Goal: Transaction & Acquisition: Subscribe to service/newsletter

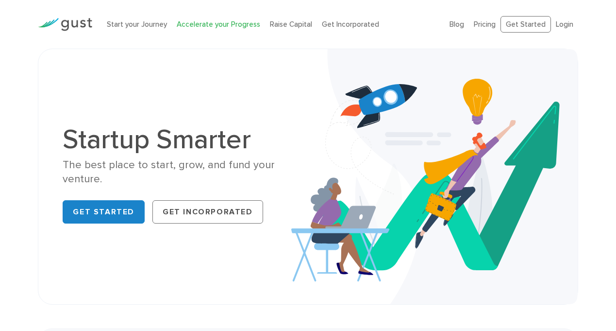
click at [224, 20] on link "Accelerate your Progress" at bounding box center [219, 24] width 84 height 9
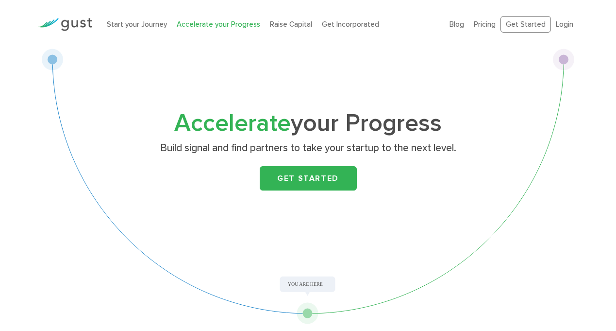
click at [289, 29] on li "Raise Capital" at bounding box center [291, 24] width 42 height 11
click at [289, 23] on link "Raise Capital" at bounding box center [291, 24] width 42 height 9
click at [145, 24] on link "Start your Journey" at bounding box center [137, 24] width 60 height 9
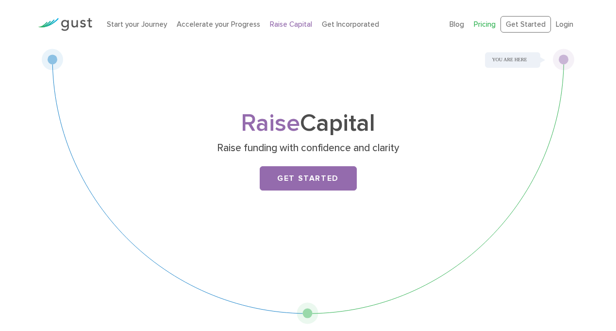
click at [484, 23] on link "Pricing" at bounding box center [485, 24] width 22 height 9
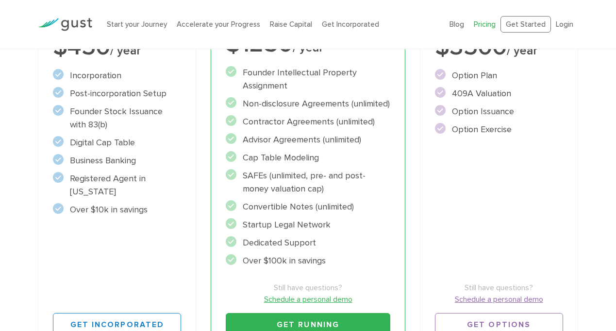
scroll to position [252, 0]
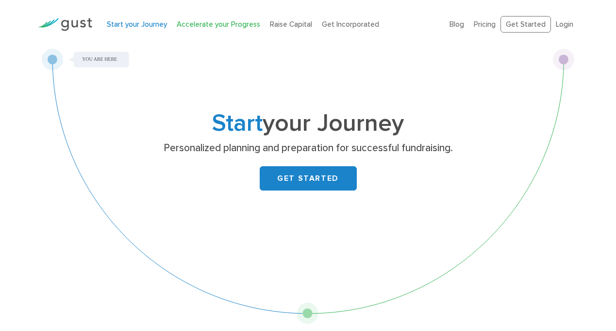
click at [212, 21] on link "Accelerate your Progress" at bounding box center [219, 24] width 84 height 9
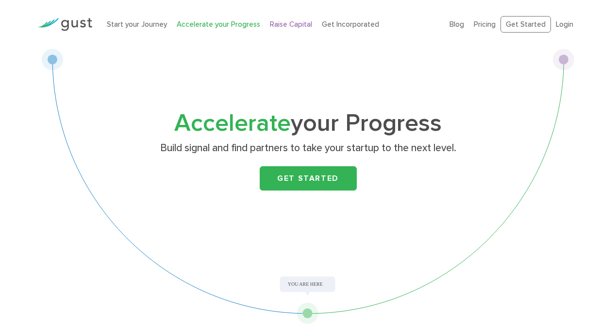
click at [291, 25] on link "Raise Capital" at bounding box center [291, 24] width 42 height 9
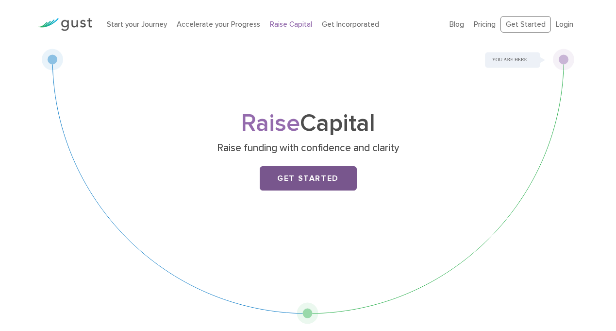
click at [324, 178] on link "Get Started" at bounding box center [308, 178] width 97 height 24
